Goal: Task Accomplishment & Management: Use online tool/utility

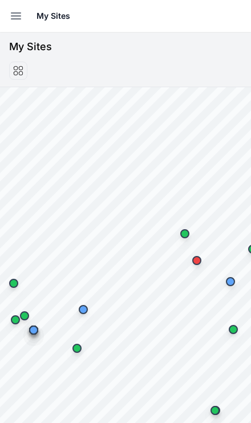
click at [13, 25] on button "Open sidebar" at bounding box center [15, 15] width 25 height 25
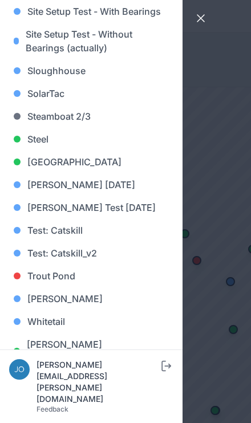
scroll to position [1121, 0]
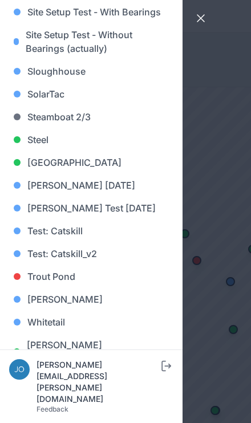
click at [81, 319] on link "Whitetail" at bounding box center [91, 322] width 164 height 23
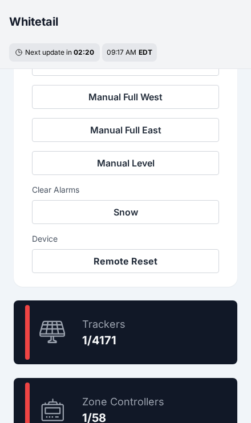
scroll to position [489, 0]
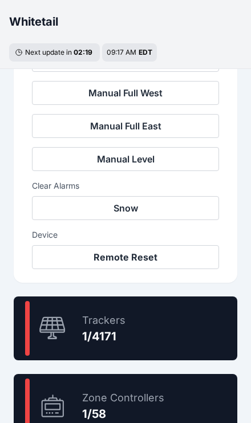
click at [159, 336] on div "0.0 % Trackers 1/4171" at bounding box center [125, 328] width 223 height 64
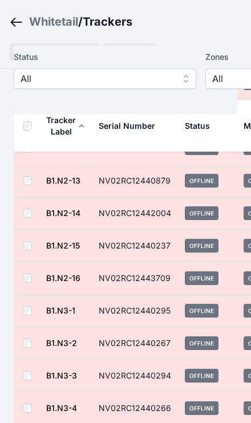
scroll to position [997, 0]
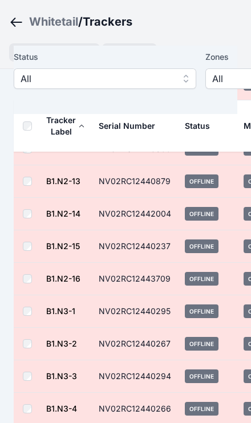
click at [27, 75] on span "All" at bounding box center [97, 79] width 153 height 14
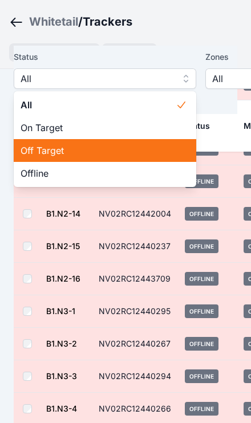
click at [137, 148] on span "Off Target" at bounding box center [98, 151] width 155 height 14
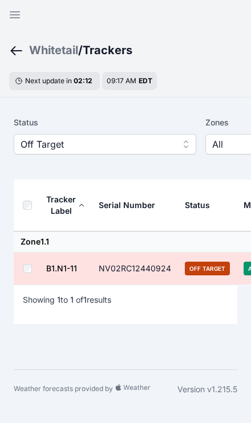
click at [171, 150] on span "Off Target" at bounding box center [97, 144] width 153 height 14
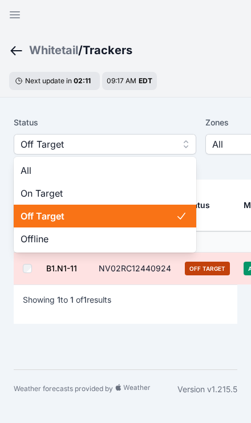
click at [103, 241] on span "Offline" at bounding box center [98, 239] width 155 height 14
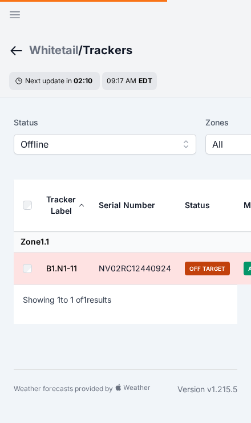
click at [182, 149] on button "Offline" at bounding box center [105, 144] width 182 height 21
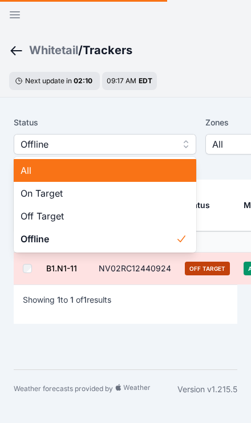
click at [134, 169] on span "All" at bounding box center [98, 171] width 155 height 14
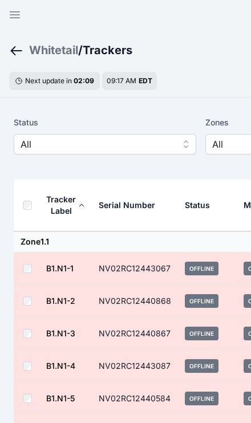
click at [161, 145] on span "All" at bounding box center [97, 144] width 153 height 14
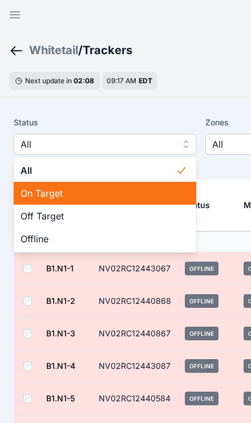
click at [113, 193] on span "On Target" at bounding box center [98, 193] width 155 height 14
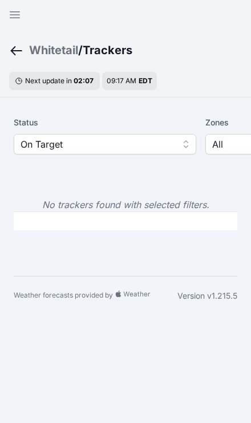
click at [146, 141] on span "On Target" at bounding box center [97, 144] width 153 height 14
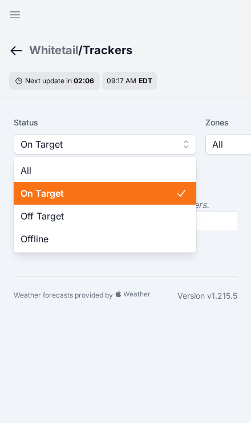
click at [113, 222] on span "Off Target" at bounding box center [98, 216] width 155 height 14
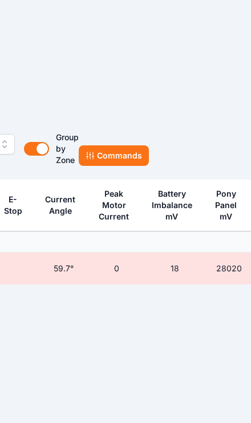
scroll to position [0, 366]
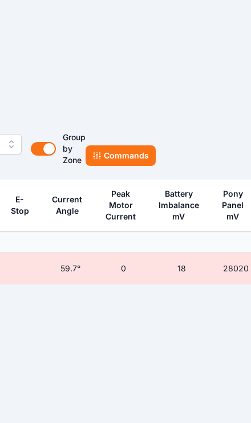
click at [150, 148] on button "Commands" at bounding box center [120, 155] width 70 height 21
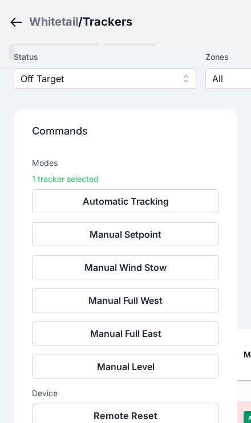
scroll to position [194, 0]
click at [144, 413] on button "Remote Reset" at bounding box center [125, 415] width 187 height 24
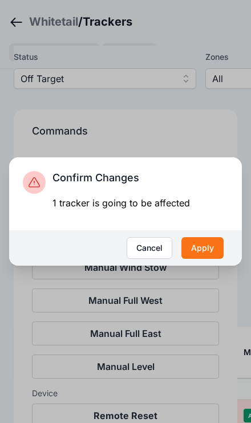
click at [197, 259] on button "Apply" at bounding box center [202, 248] width 42 height 22
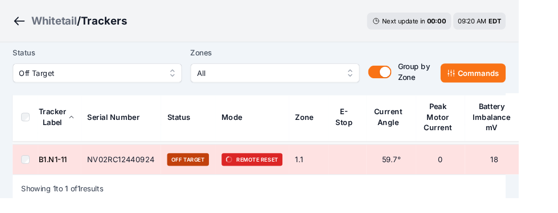
scroll to position [65, 0]
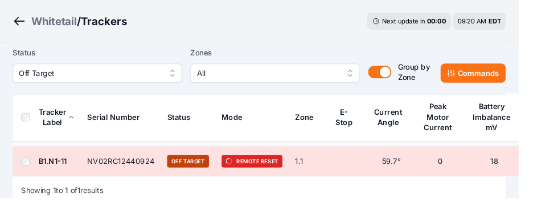
click at [181, 2] on div "Whitetail / Trackers Next update in 00 : 00 09:20 AM EDT" at bounding box center [279, 23] width 558 height 46
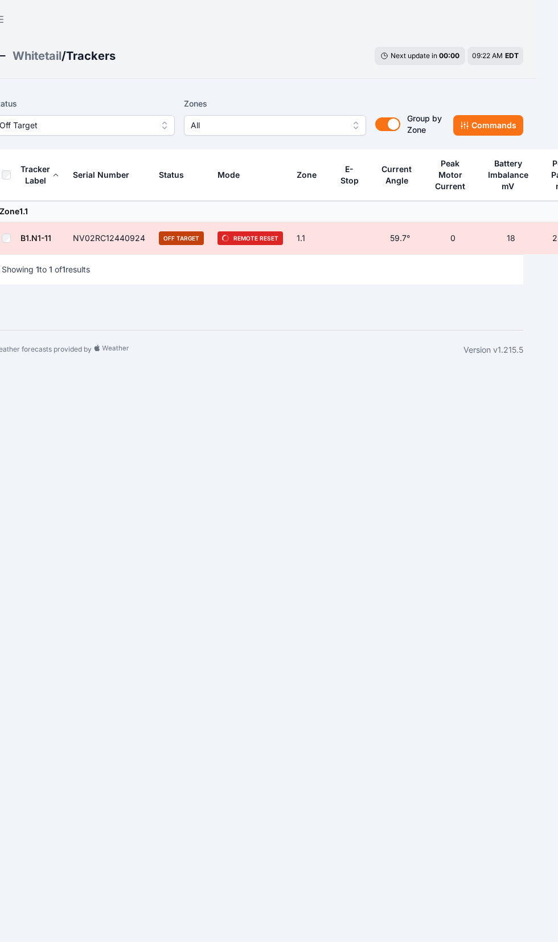
scroll to position [0, 21]
